Goal: Task Accomplishment & Management: Use online tool/utility

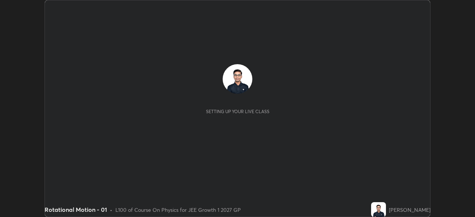
scroll to position [217, 475]
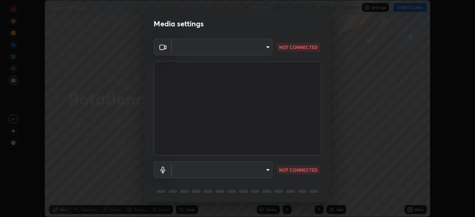
type input "1a0cd2fa9eaecc5464ce661d2c376d4f68bb2a1a8db1c3726163fcb70f995fb6"
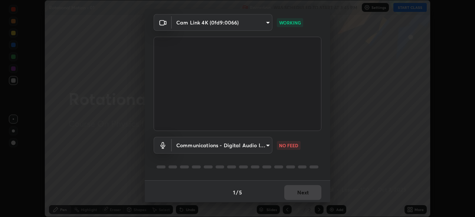
scroll to position [26, 0]
click at [194, 144] on body "Erase all Rotational Motion - 01 Recording WAS SCHEDULED TO START AT 3:45 PM Se…" at bounding box center [237, 108] width 475 height 217
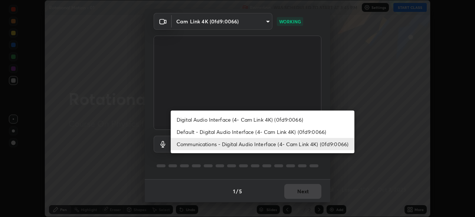
click at [193, 132] on li "Default - Digital Audio Interface (4- Cam Link 4K) (0fd9:0066)" at bounding box center [263, 132] width 184 height 12
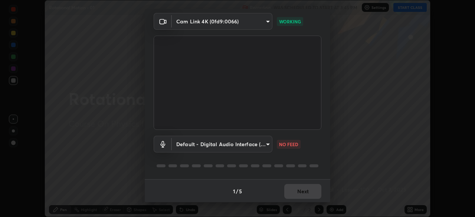
type input "default"
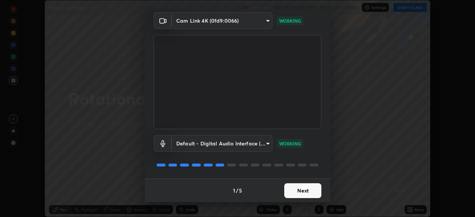
click at [309, 191] on button "Next" at bounding box center [302, 190] width 37 height 15
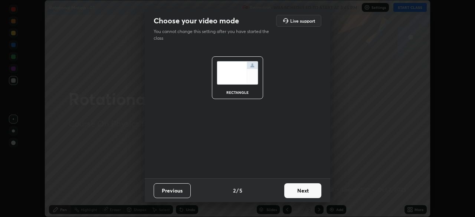
scroll to position [0, 0]
click at [307, 190] on button "Next" at bounding box center [302, 190] width 37 height 15
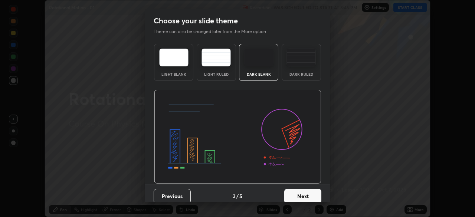
click at [317, 193] on button "Next" at bounding box center [302, 196] width 37 height 15
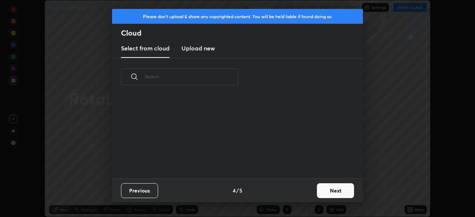
click at [332, 192] on button "Next" at bounding box center [335, 190] width 37 height 15
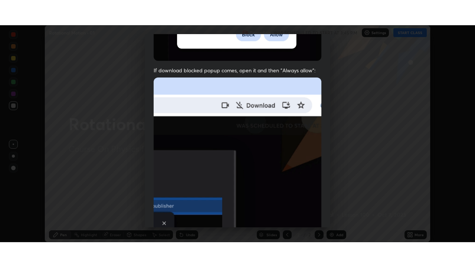
scroll to position [178, 0]
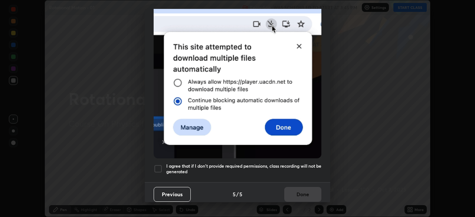
click at [249, 163] on h5 "I agree that if I don't provide required permissions, class recording will not …" at bounding box center [243, 169] width 155 height 12
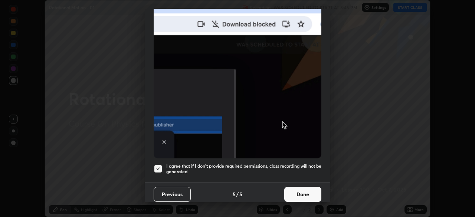
click at [297, 191] on button "Done" at bounding box center [302, 194] width 37 height 15
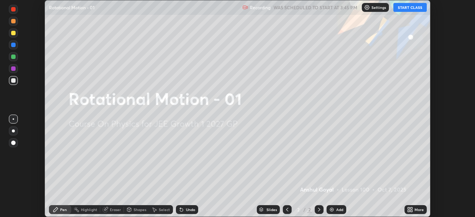
click at [411, 208] on icon at bounding box center [411, 208] width 2 height 2
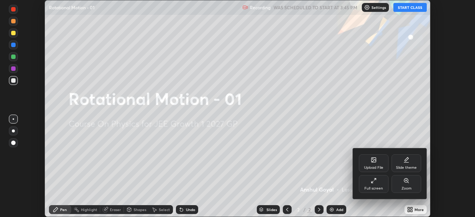
click at [366, 184] on div "Full screen" at bounding box center [374, 184] width 30 height 18
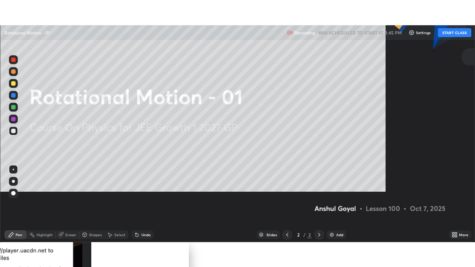
scroll to position [267, 475]
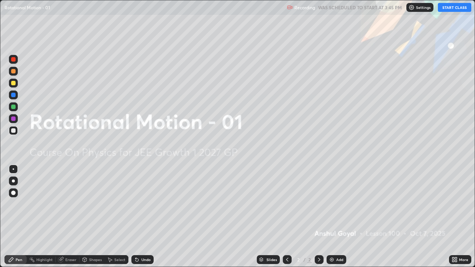
click at [445, 7] on button "START CLASS" at bounding box center [454, 7] width 33 height 9
click at [335, 217] on div "Add" at bounding box center [337, 259] width 20 height 9
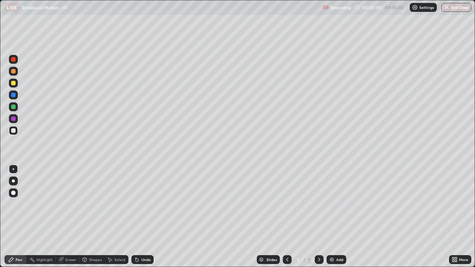
click at [67, 217] on div "Eraser" at bounding box center [70, 260] width 11 height 4
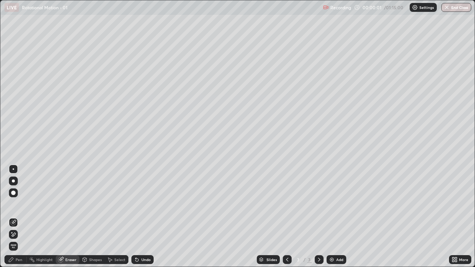
click at [14, 217] on icon at bounding box center [14, 235] width 4 height 4
click at [16, 217] on div "Pen" at bounding box center [15, 259] width 22 height 9
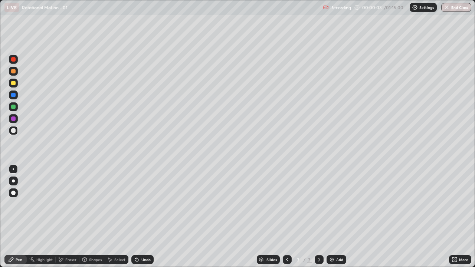
click at [13, 181] on div at bounding box center [13, 181] width 3 height 3
click at [10, 80] on div at bounding box center [13, 83] width 9 height 9
click at [90, 217] on div "Shapes" at bounding box center [95, 260] width 13 height 4
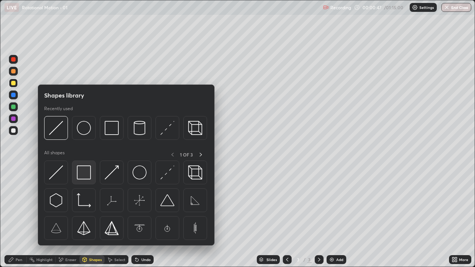
click at [86, 170] on img at bounding box center [84, 172] width 14 height 14
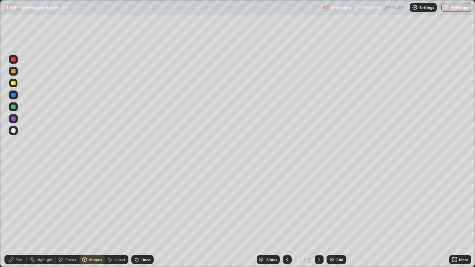
click at [17, 217] on div "Pen" at bounding box center [15, 259] width 22 height 9
click at [14, 132] on div at bounding box center [13, 130] width 4 height 4
click at [15, 120] on div at bounding box center [13, 119] width 4 height 4
click at [83, 217] on icon at bounding box center [85, 260] width 4 height 4
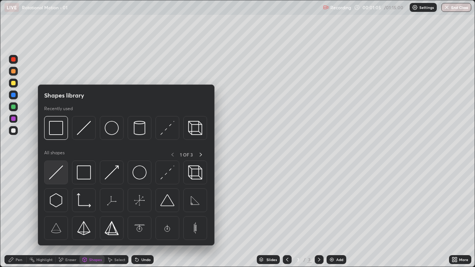
click at [56, 172] on img at bounding box center [56, 172] width 14 height 14
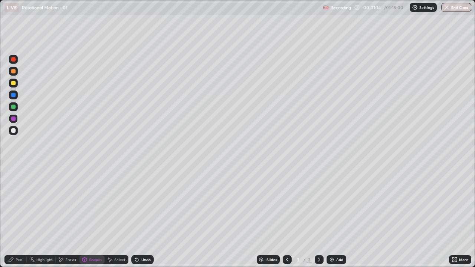
click at [13, 109] on div at bounding box center [13, 107] width 4 height 4
click at [88, 217] on div "Shapes" at bounding box center [91, 259] width 25 height 9
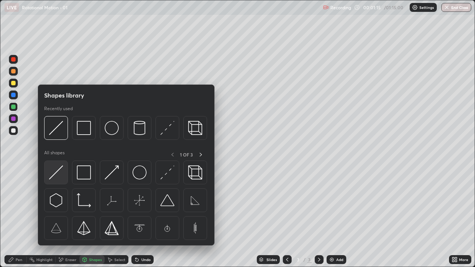
click at [55, 170] on img at bounding box center [56, 172] width 14 height 14
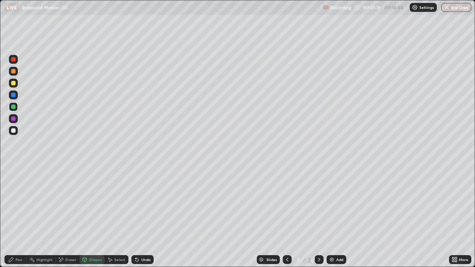
click at [142, 217] on div "Undo" at bounding box center [145, 260] width 9 height 4
click at [17, 94] on div at bounding box center [13, 95] width 9 height 9
click at [143, 217] on div "Undo" at bounding box center [145, 260] width 9 height 4
click at [12, 217] on icon at bounding box center [11, 260] width 4 height 4
click at [12, 71] on div at bounding box center [13, 71] width 4 height 4
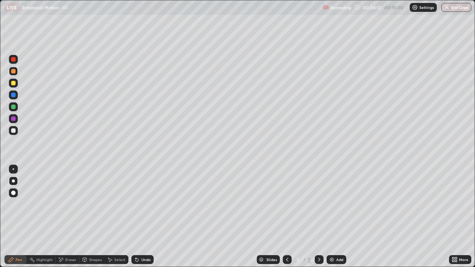
click at [11, 98] on div at bounding box center [13, 95] width 9 height 9
click at [13, 84] on div at bounding box center [13, 83] width 4 height 4
click at [12, 58] on div at bounding box center [13, 59] width 4 height 4
click at [13, 132] on div at bounding box center [13, 130] width 4 height 4
click at [13, 117] on div at bounding box center [13, 119] width 4 height 4
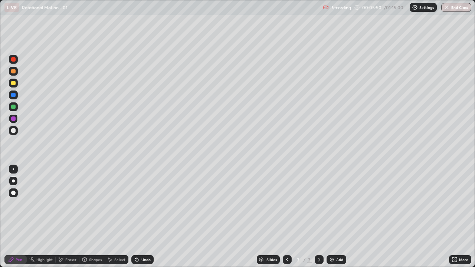
click at [16, 108] on div at bounding box center [13, 106] width 9 height 9
click at [15, 95] on div at bounding box center [13, 95] width 4 height 4
click at [13, 134] on div at bounding box center [13, 130] width 9 height 9
click at [13, 116] on div at bounding box center [13, 118] width 9 height 9
click at [16, 107] on div at bounding box center [13, 106] width 9 height 9
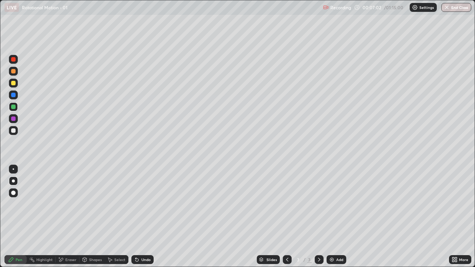
click at [13, 95] on div at bounding box center [13, 95] width 4 height 4
click at [13, 83] on div at bounding box center [13, 83] width 4 height 4
click at [12, 122] on div at bounding box center [13, 118] width 9 height 9
click at [63, 217] on icon at bounding box center [61, 260] width 6 height 6
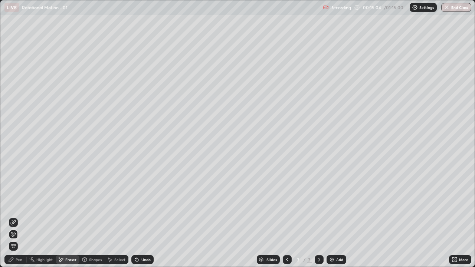
click at [13, 217] on div "Pen" at bounding box center [15, 259] width 22 height 9
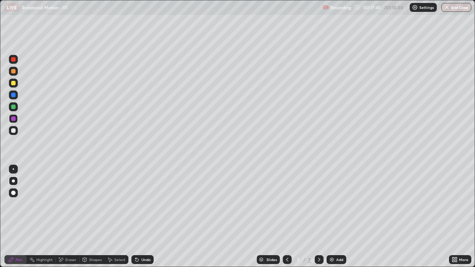
click at [140, 217] on div "Undo" at bounding box center [142, 259] width 22 height 9
click at [15, 132] on div at bounding box center [13, 130] width 4 height 4
click at [9, 106] on div at bounding box center [13, 106] width 9 height 9
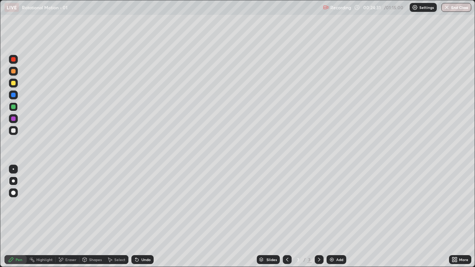
click at [333, 217] on img at bounding box center [332, 260] width 6 height 6
click at [16, 132] on div at bounding box center [13, 130] width 9 height 9
click at [89, 217] on div "Shapes" at bounding box center [91, 259] width 25 height 9
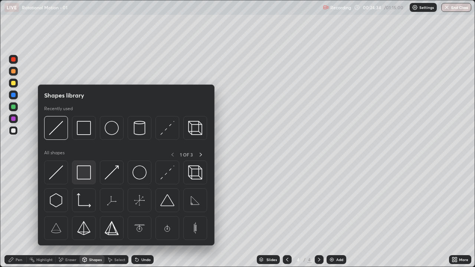
click at [88, 170] on img at bounding box center [84, 172] width 14 height 14
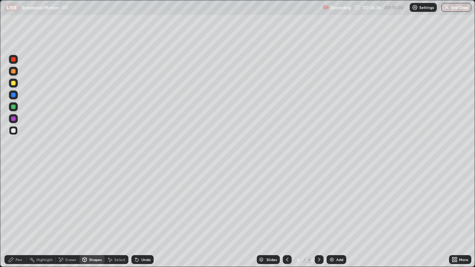
click at [13, 217] on div "Pen" at bounding box center [15, 259] width 22 height 15
click at [14, 84] on div at bounding box center [13, 83] width 4 height 4
click at [13, 72] on div at bounding box center [13, 71] width 4 height 4
click at [146, 217] on div "Undo" at bounding box center [145, 260] width 9 height 4
click at [143, 217] on div "Undo" at bounding box center [142, 259] width 22 height 9
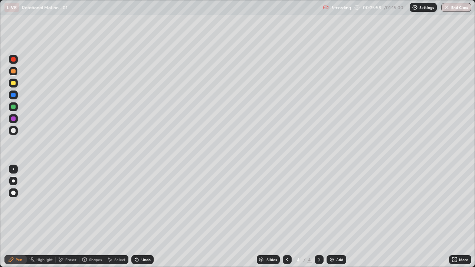
click at [14, 60] on div at bounding box center [13, 59] width 4 height 4
click at [12, 131] on div at bounding box center [13, 130] width 4 height 4
click at [92, 217] on div "Shapes" at bounding box center [95, 260] width 13 height 4
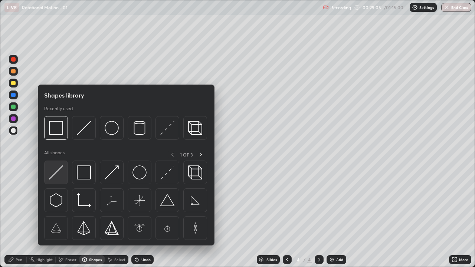
click at [61, 167] on img at bounding box center [56, 172] width 14 height 14
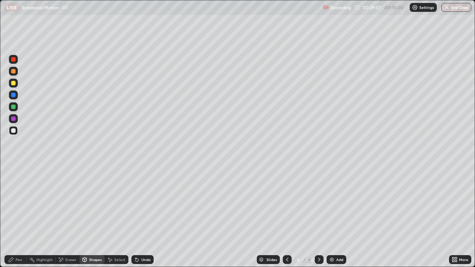
click at [19, 217] on div "Pen" at bounding box center [15, 259] width 22 height 9
click at [86, 217] on icon at bounding box center [85, 260] width 6 height 6
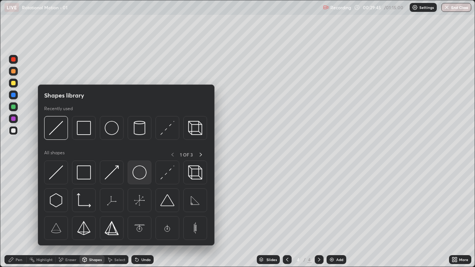
click at [139, 176] on img at bounding box center [139, 172] width 14 height 14
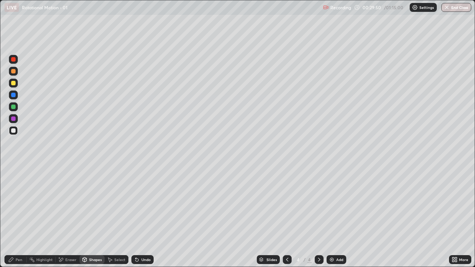
click at [16, 217] on div "Pen" at bounding box center [19, 260] width 7 height 4
click at [14, 83] on div at bounding box center [13, 83] width 4 height 4
click at [144, 217] on div "Undo" at bounding box center [142, 259] width 22 height 9
click at [334, 217] on div "Add" at bounding box center [337, 259] width 20 height 9
click at [283, 217] on div at bounding box center [287, 259] width 9 height 9
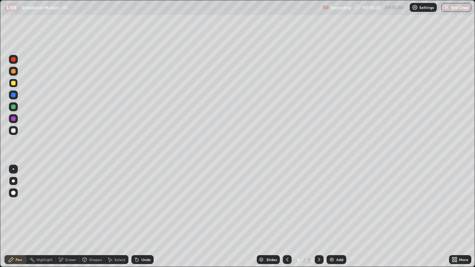
click at [319, 217] on icon at bounding box center [319, 260] width 2 height 4
click at [89, 217] on div "Shapes" at bounding box center [95, 260] width 13 height 4
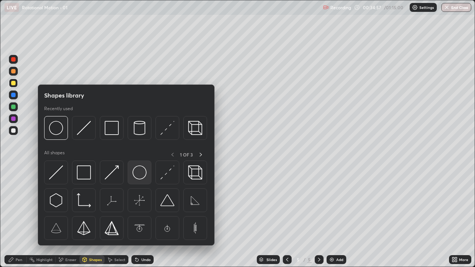
click at [138, 173] on img at bounding box center [139, 172] width 14 height 14
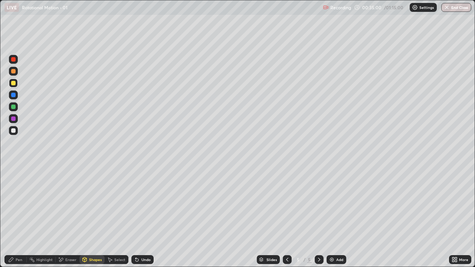
click at [94, 217] on div "Shapes" at bounding box center [91, 259] width 25 height 9
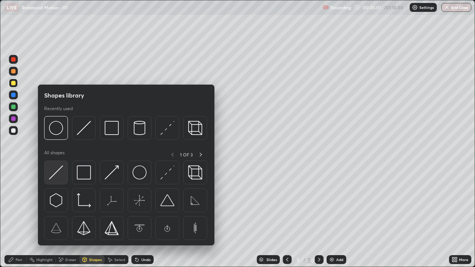
click at [55, 175] on img at bounding box center [56, 172] width 14 height 14
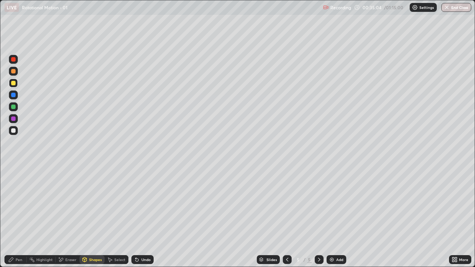
click at [140, 217] on div "Undo" at bounding box center [142, 259] width 22 height 9
click at [15, 132] on div at bounding box center [13, 130] width 4 height 4
click at [19, 217] on div "Pen" at bounding box center [15, 259] width 22 height 9
click at [10, 96] on div at bounding box center [13, 95] width 9 height 9
click at [10, 71] on div at bounding box center [13, 71] width 9 height 9
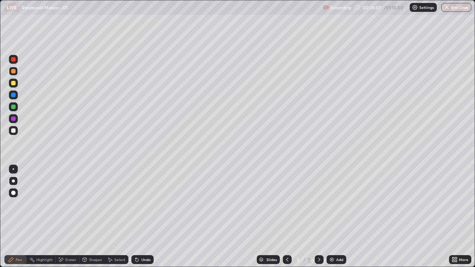
click at [13, 131] on div at bounding box center [13, 130] width 4 height 4
click at [59, 217] on icon at bounding box center [61, 260] width 6 height 6
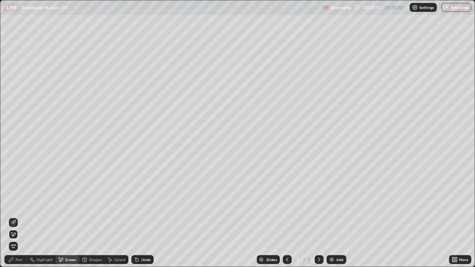
click at [19, 217] on div "Pen" at bounding box center [19, 260] width 7 height 4
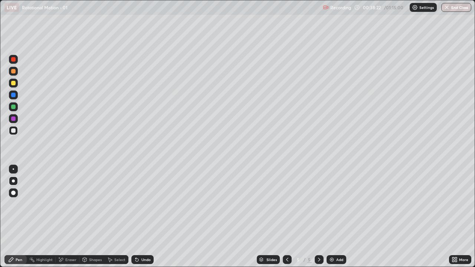
click at [88, 217] on div "Shapes" at bounding box center [91, 259] width 25 height 9
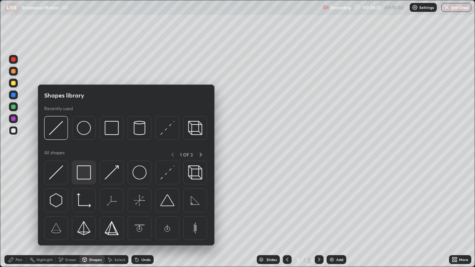
click at [87, 173] on img at bounding box center [84, 172] width 14 height 14
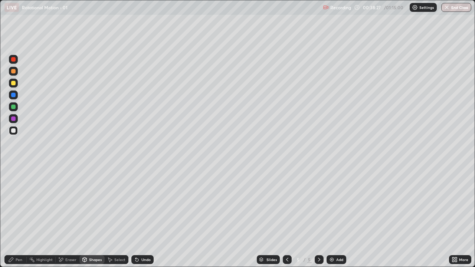
click at [92, 217] on div "Shapes" at bounding box center [91, 259] width 25 height 9
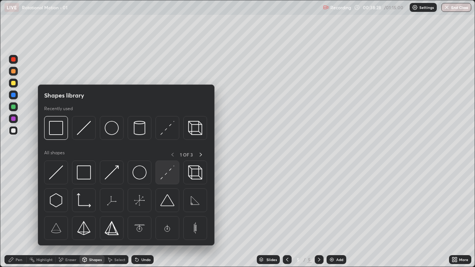
click at [168, 174] on img at bounding box center [167, 172] width 14 height 14
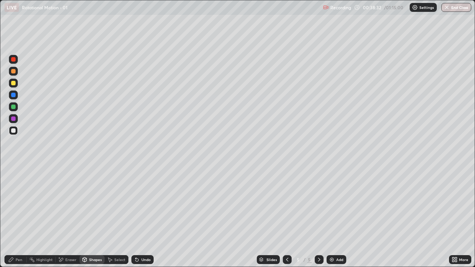
click at [20, 217] on div "Pen" at bounding box center [19, 260] width 7 height 4
click at [13, 84] on div at bounding box center [13, 83] width 4 height 4
click at [145, 217] on div "Undo" at bounding box center [142, 259] width 22 height 9
click at [72, 217] on div "Eraser" at bounding box center [70, 260] width 11 height 4
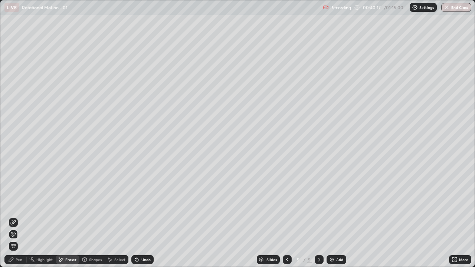
click at [21, 217] on div "Pen" at bounding box center [15, 259] width 22 height 9
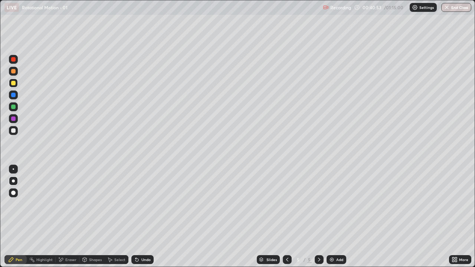
click at [14, 75] on div at bounding box center [13, 71] width 9 height 9
click at [370, 217] on div "Slides 5 / 5 Add" at bounding box center [301, 259] width 295 height 15
click at [375, 217] on div "Slides 5 / 5 Add" at bounding box center [301, 259] width 295 height 15
click at [144, 217] on div "Undo" at bounding box center [145, 260] width 9 height 4
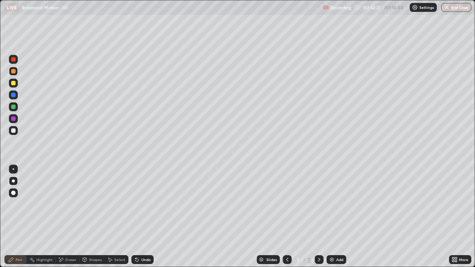
click at [144, 217] on div "Undo" at bounding box center [142, 259] width 22 height 9
click at [335, 217] on div "Add" at bounding box center [337, 259] width 20 height 9
click at [287, 217] on icon at bounding box center [287, 260] width 6 height 6
click at [145, 217] on div "Undo" at bounding box center [145, 260] width 9 height 4
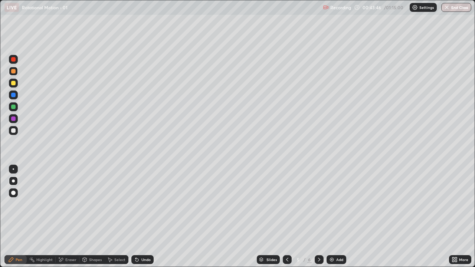
click at [144, 217] on div "Undo" at bounding box center [145, 260] width 9 height 4
click at [143, 217] on div "Undo" at bounding box center [142, 259] width 22 height 9
click at [143, 217] on div "Undo" at bounding box center [145, 260] width 9 height 4
click at [142, 217] on div "Undo" at bounding box center [145, 260] width 9 height 4
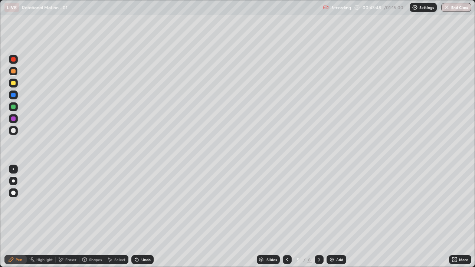
click at [141, 217] on div "Undo" at bounding box center [142, 259] width 22 height 9
click at [136, 217] on icon at bounding box center [136, 260] width 3 height 3
click at [315, 217] on div at bounding box center [319, 259] width 9 height 9
click at [91, 217] on div "Shapes" at bounding box center [95, 260] width 13 height 4
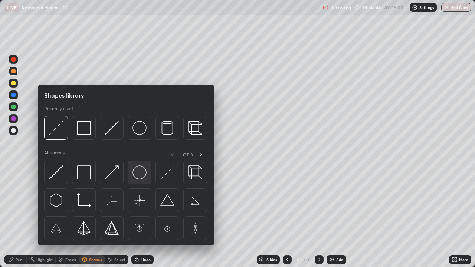
click at [140, 173] on img at bounding box center [139, 172] width 14 height 14
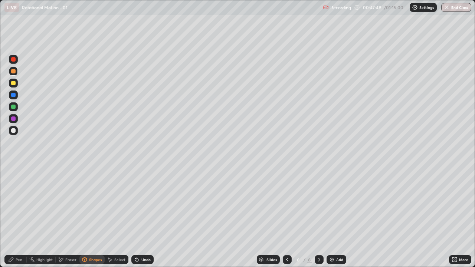
click at [19, 217] on div "Pen" at bounding box center [19, 260] width 7 height 4
click at [13, 132] on div at bounding box center [13, 130] width 4 height 4
click at [85, 217] on icon at bounding box center [85, 260] width 4 height 4
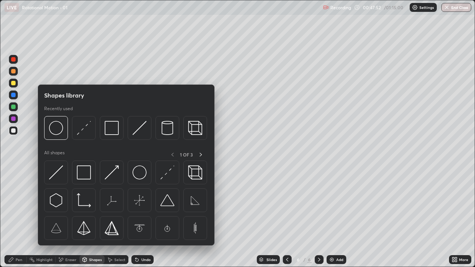
click at [10, 217] on icon at bounding box center [11, 260] width 4 height 4
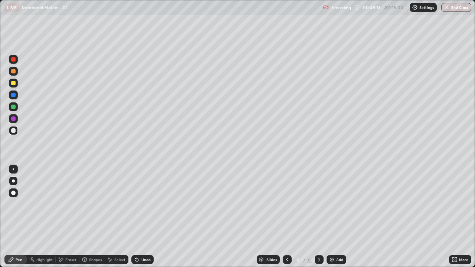
click at [139, 217] on div "Undo" at bounding box center [142, 259] width 22 height 9
click at [85, 217] on icon at bounding box center [85, 260] width 4 height 4
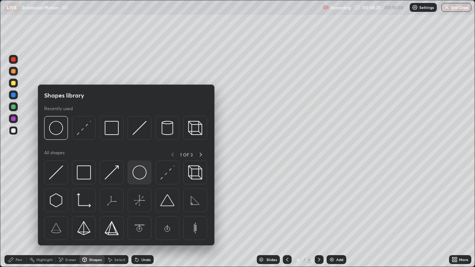
click at [142, 175] on img at bounding box center [139, 172] width 14 height 14
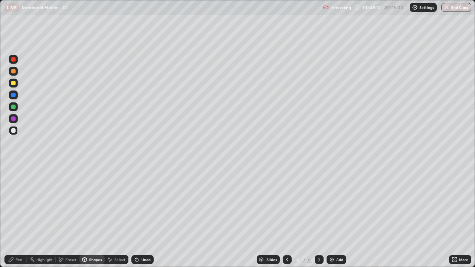
click at [16, 217] on div "Pen" at bounding box center [15, 259] width 22 height 9
click at [136, 217] on icon at bounding box center [136, 260] width 3 height 3
click at [285, 217] on icon at bounding box center [287, 260] width 6 height 6
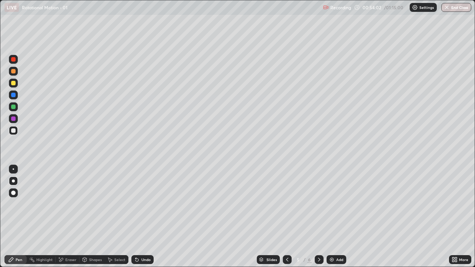
click at [286, 217] on icon at bounding box center [287, 260] width 2 height 4
click at [318, 217] on icon at bounding box center [319, 260] width 6 height 6
click at [331, 217] on img at bounding box center [332, 260] width 6 height 6
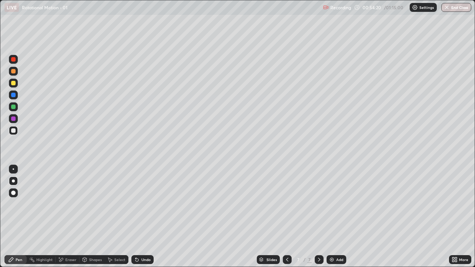
click at [148, 217] on div "Undo" at bounding box center [142, 259] width 22 height 9
click at [93, 217] on div "Shapes" at bounding box center [91, 259] width 25 height 9
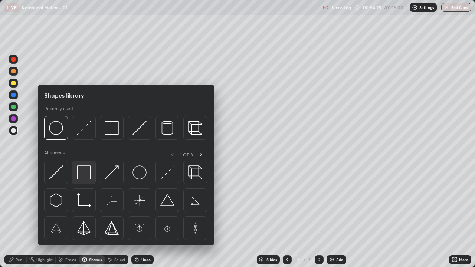
click at [88, 171] on img at bounding box center [84, 172] width 14 height 14
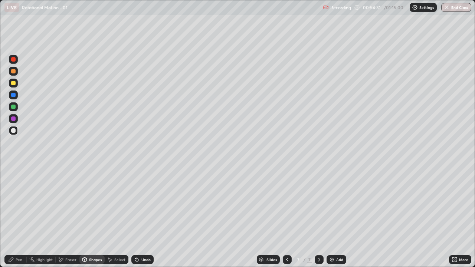
click at [88, 217] on div "Shapes" at bounding box center [91, 259] width 25 height 9
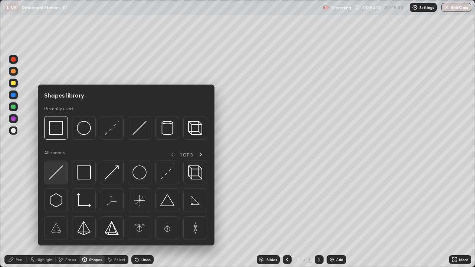
click at [61, 174] on img at bounding box center [56, 172] width 14 height 14
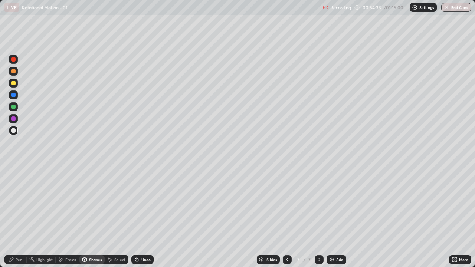
click at [95, 217] on div "Shapes" at bounding box center [95, 260] width 13 height 4
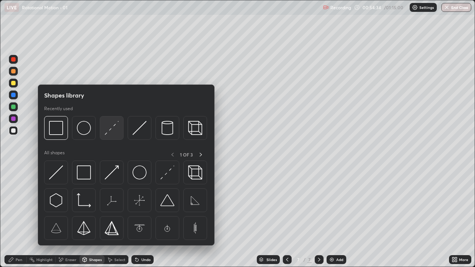
click at [112, 131] on img at bounding box center [112, 128] width 14 height 14
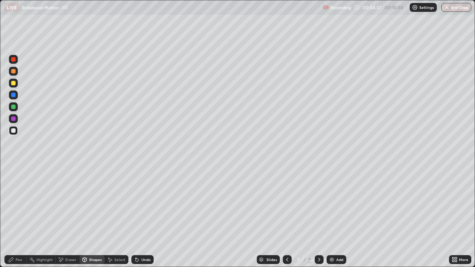
click at [24, 217] on div "Pen" at bounding box center [15, 259] width 22 height 9
click at [13, 82] on div at bounding box center [13, 83] width 4 height 4
click at [71, 217] on div "Eraser" at bounding box center [70, 260] width 11 height 4
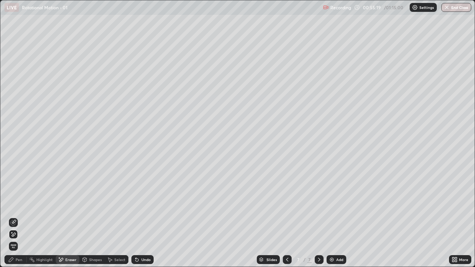
click at [15, 217] on div "Pen" at bounding box center [15, 259] width 22 height 9
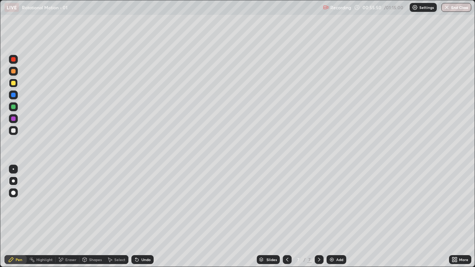
click at [91, 217] on div "Shapes" at bounding box center [95, 260] width 13 height 4
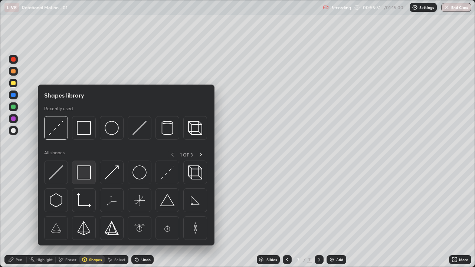
click at [87, 174] on img at bounding box center [84, 172] width 14 height 14
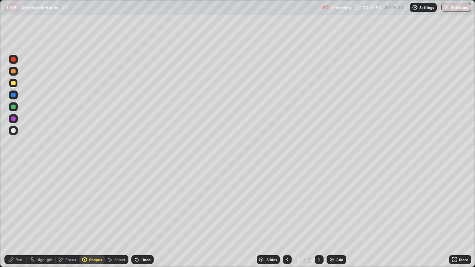
click at [90, 217] on div "Shapes" at bounding box center [95, 260] width 13 height 4
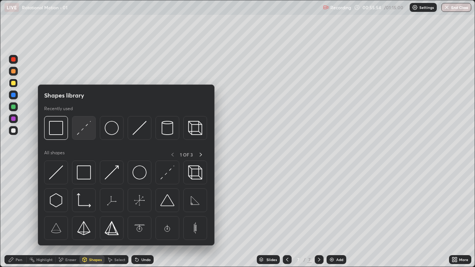
click at [81, 132] on img at bounding box center [84, 128] width 14 height 14
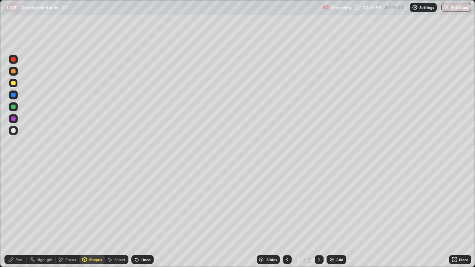
click at [14, 119] on div at bounding box center [13, 119] width 4 height 4
click at [138, 217] on icon at bounding box center [137, 260] width 6 height 6
click at [139, 217] on div "Undo" at bounding box center [142, 259] width 22 height 9
click at [140, 217] on div "Undo" at bounding box center [142, 259] width 22 height 9
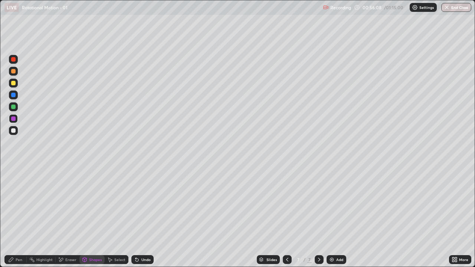
click at [140, 217] on div "Undo" at bounding box center [142, 259] width 22 height 9
click at [139, 217] on div "Undo" at bounding box center [142, 259] width 22 height 9
click at [89, 217] on div "Shapes" at bounding box center [95, 260] width 13 height 4
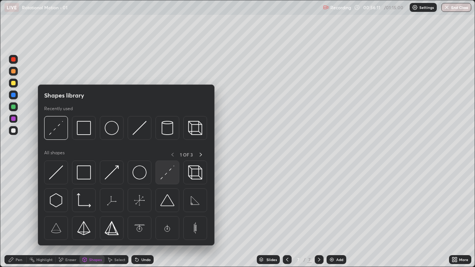
click at [166, 173] on img at bounding box center [167, 172] width 14 height 14
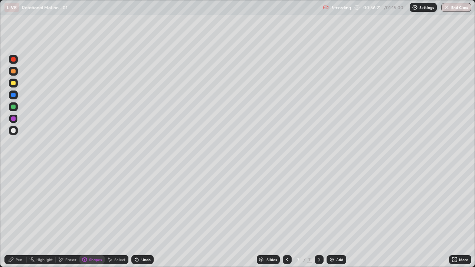
click at [17, 217] on div "Pen" at bounding box center [15, 259] width 22 height 9
click at [141, 217] on div "Undo" at bounding box center [145, 260] width 9 height 4
click at [89, 217] on div "Shapes" at bounding box center [95, 260] width 13 height 4
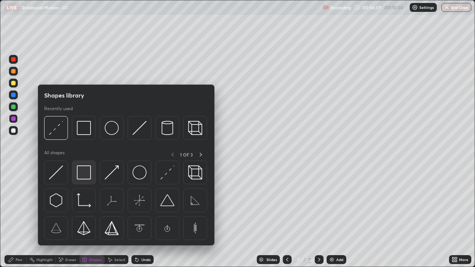
click at [85, 173] on img at bounding box center [84, 172] width 14 height 14
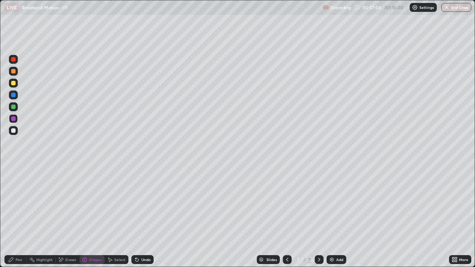
click at [89, 217] on div "Shapes" at bounding box center [95, 260] width 13 height 4
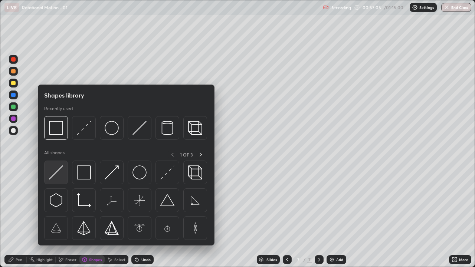
click at [59, 175] on img at bounding box center [56, 172] width 14 height 14
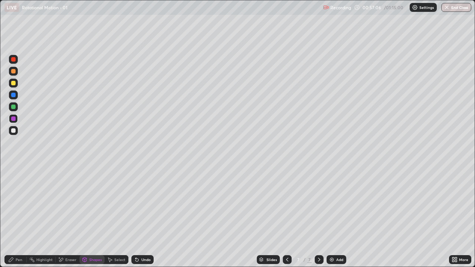
click at [13, 131] on div at bounding box center [13, 130] width 4 height 4
click at [18, 217] on div "Pen" at bounding box center [15, 259] width 22 height 9
click at [13, 83] on div at bounding box center [13, 83] width 4 height 4
click at [142, 217] on div "Undo" at bounding box center [145, 260] width 9 height 4
click at [141, 217] on div "Undo" at bounding box center [145, 260] width 9 height 4
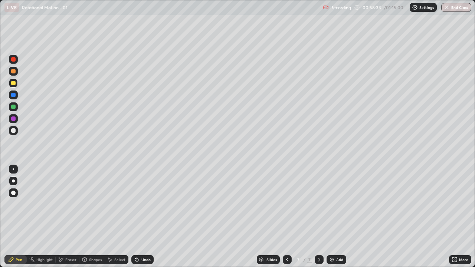
click at [143, 217] on div "Undo" at bounding box center [145, 260] width 9 height 4
click at [332, 217] on img at bounding box center [332, 260] width 6 height 6
click at [12, 129] on div at bounding box center [13, 130] width 4 height 4
click at [91, 217] on div "Shapes" at bounding box center [95, 260] width 13 height 4
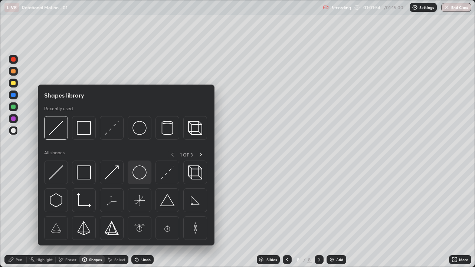
click at [140, 174] on img at bounding box center [139, 172] width 14 height 14
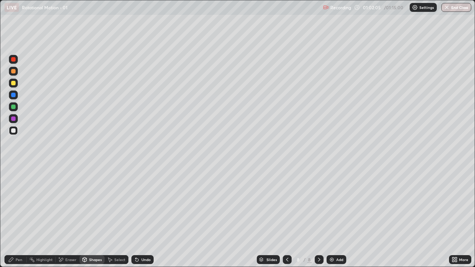
click at [92, 217] on div "Shapes" at bounding box center [95, 260] width 13 height 4
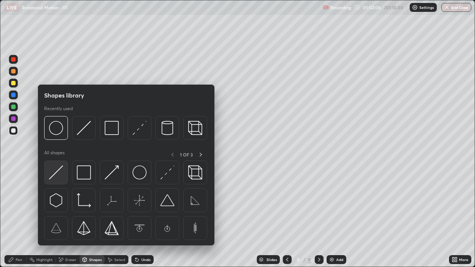
click at [58, 171] on img at bounding box center [56, 172] width 14 height 14
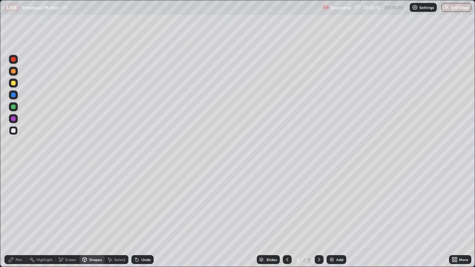
click at [19, 217] on div "Pen" at bounding box center [19, 260] width 7 height 4
click at [14, 86] on div at bounding box center [13, 83] width 9 height 9
click at [14, 128] on div at bounding box center [13, 130] width 4 height 4
click at [331, 217] on img at bounding box center [332, 260] width 6 height 6
click at [88, 217] on div "Shapes" at bounding box center [91, 259] width 25 height 9
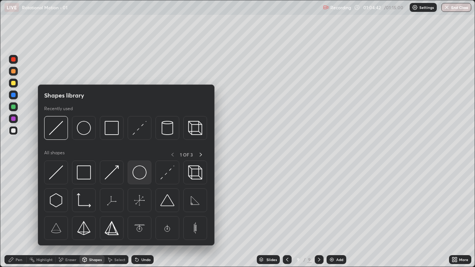
click at [140, 173] on img at bounding box center [139, 172] width 14 height 14
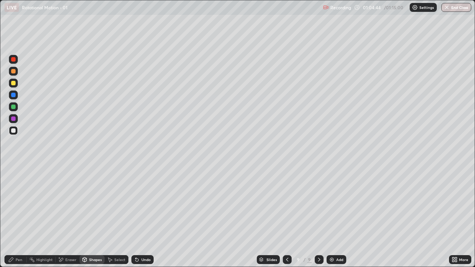
click at [86, 217] on icon at bounding box center [85, 260] width 4 height 4
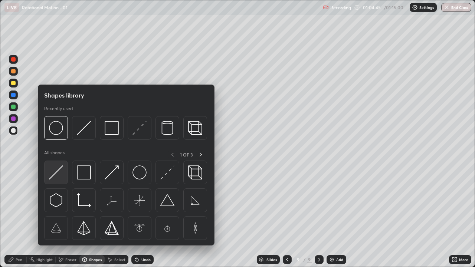
click at [52, 175] on img at bounding box center [56, 172] width 14 height 14
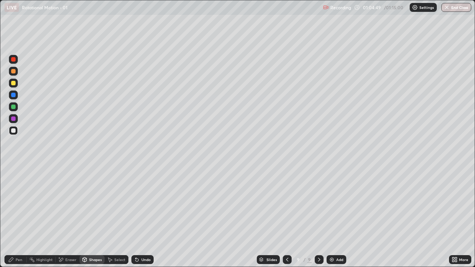
click at [13, 217] on div "Pen" at bounding box center [15, 259] width 22 height 9
click at [86, 217] on icon at bounding box center [85, 260] width 6 height 6
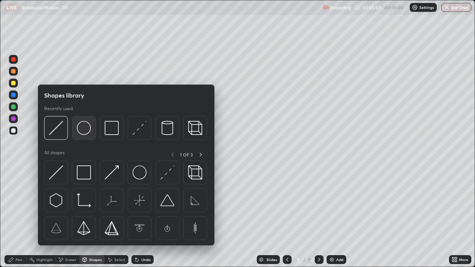
click at [82, 129] on img at bounding box center [84, 128] width 14 height 14
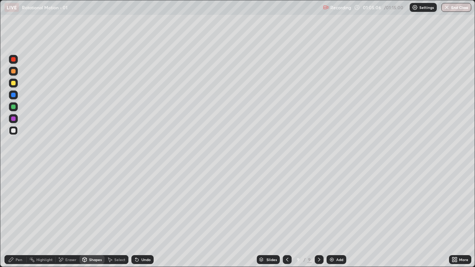
click at [16, 217] on div "Pen" at bounding box center [19, 260] width 7 height 4
click at [14, 119] on div at bounding box center [13, 119] width 4 height 4
click at [88, 217] on div "Shapes" at bounding box center [91, 259] width 25 height 9
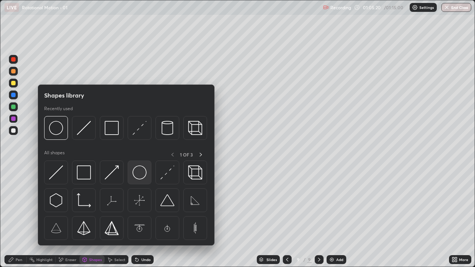
click at [136, 173] on img at bounding box center [139, 172] width 14 height 14
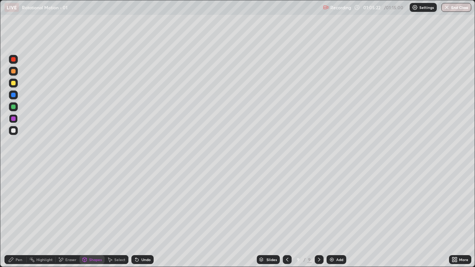
click at [88, 217] on div "Shapes" at bounding box center [91, 259] width 25 height 9
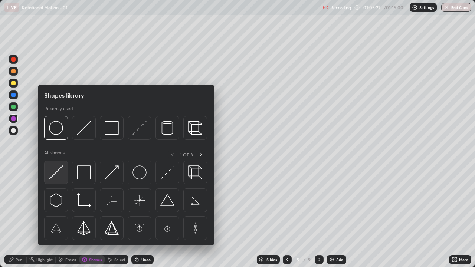
click at [54, 174] on img at bounding box center [56, 172] width 14 height 14
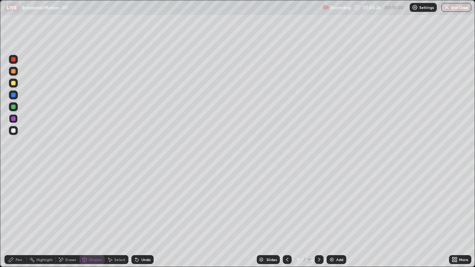
click at [140, 217] on div "Undo" at bounding box center [142, 259] width 22 height 9
click at [12, 217] on icon at bounding box center [11, 260] width 4 height 4
click at [14, 95] on div at bounding box center [13, 95] width 4 height 4
click at [286, 217] on icon at bounding box center [287, 260] width 6 height 6
click at [285, 217] on icon at bounding box center [287, 260] width 6 height 6
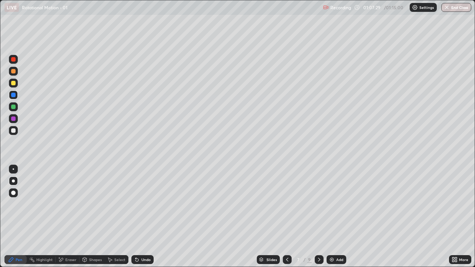
click at [14, 85] on div at bounding box center [13, 83] width 9 height 9
click at [318, 217] on icon at bounding box center [319, 260] width 6 height 6
click at [318, 217] on div at bounding box center [319, 259] width 9 height 9
click at [286, 217] on icon at bounding box center [287, 260] width 6 height 6
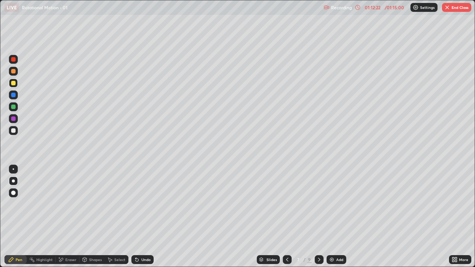
click at [322, 217] on div at bounding box center [319, 259] width 9 height 9
click at [318, 217] on icon at bounding box center [319, 260] width 6 height 6
click at [285, 217] on icon at bounding box center [287, 260] width 6 height 6
click at [286, 217] on icon at bounding box center [287, 260] width 6 height 6
click at [318, 217] on icon at bounding box center [319, 260] width 2 height 4
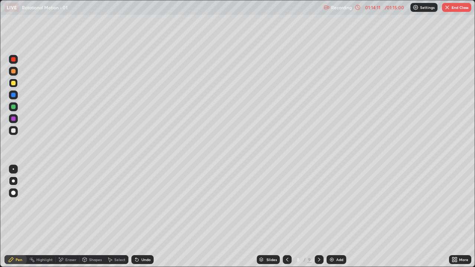
click at [286, 217] on icon at bounding box center [287, 260] width 6 height 6
click at [287, 217] on icon at bounding box center [287, 260] width 6 height 6
click at [319, 217] on icon at bounding box center [319, 260] width 6 height 6
click at [318, 217] on icon at bounding box center [319, 260] width 6 height 6
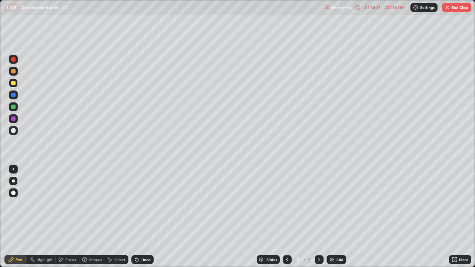
click at [289, 217] on div at bounding box center [287, 259] width 9 height 9
click at [318, 217] on icon at bounding box center [319, 260] width 6 height 6
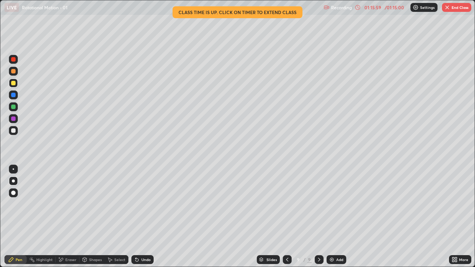
click at [286, 217] on icon at bounding box center [287, 260] width 6 height 6
click at [289, 217] on icon at bounding box center [287, 260] width 6 height 6
click at [286, 217] on icon at bounding box center [287, 260] width 6 height 6
click at [14, 133] on div at bounding box center [13, 130] width 9 height 9
click at [95, 217] on div "Shapes" at bounding box center [95, 260] width 13 height 4
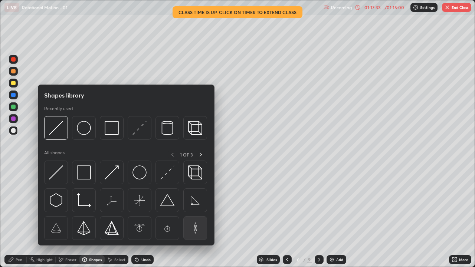
click at [195, 217] on img at bounding box center [195, 228] width 14 height 14
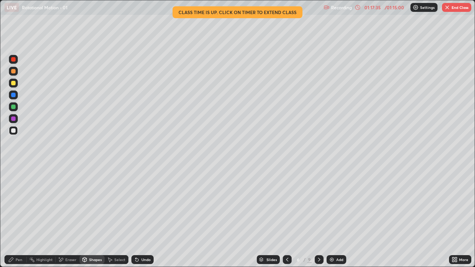
click at [335, 217] on div "Add" at bounding box center [337, 259] width 20 height 9
click at [457, 11] on button "End Class" at bounding box center [456, 7] width 29 height 9
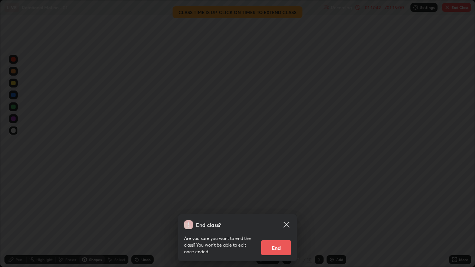
click at [281, 217] on button "End" at bounding box center [276, 247] width 30 height 15
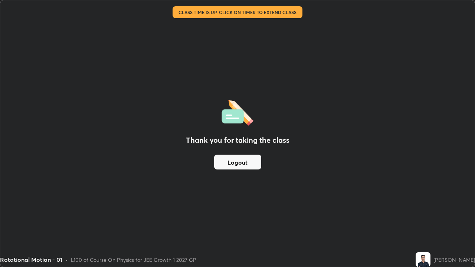
click at [227, 164] on button "Logout" at bounding box center [237, 162] width 47 height 15
click at [227, 165] on button "Logout" at bounding box center [237, 162] width 47 height 15
